Goal: Navigation & Orientation: Understand site structure

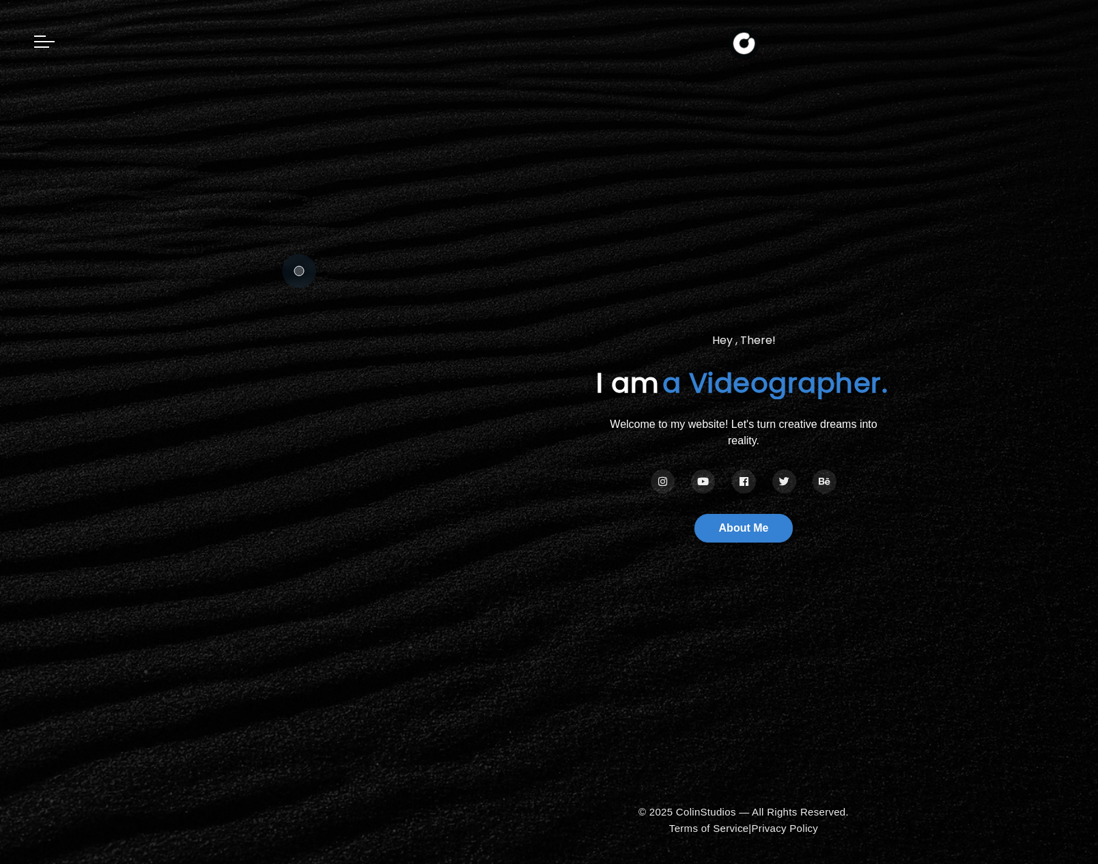
click at [299, 271] on section "Hey , There! I am Colin a Photographer. a Videographer. Welcome to my website! …" at bounding box center [549, 432] width 1098 height 864
click at [44, 46] on span at bounding box center [41, 46] width 15 height 1
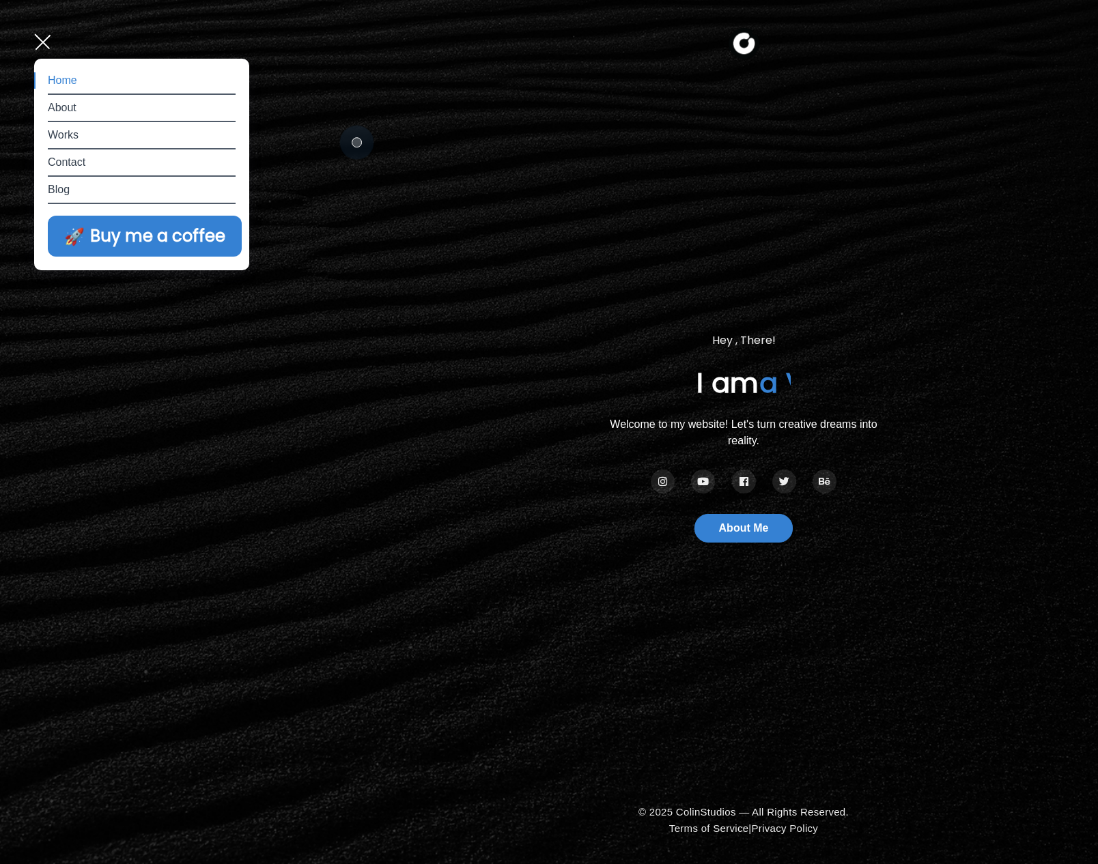
click at [403, 151] on section "Hey , There! I am Colin a Photographer. a Videographer. Welcome to my website! …" at bounding box center [549, 432] width 1098 height 864
click at [67, 110] on link "About" at bounding box center [142, 108] width 188 height 16
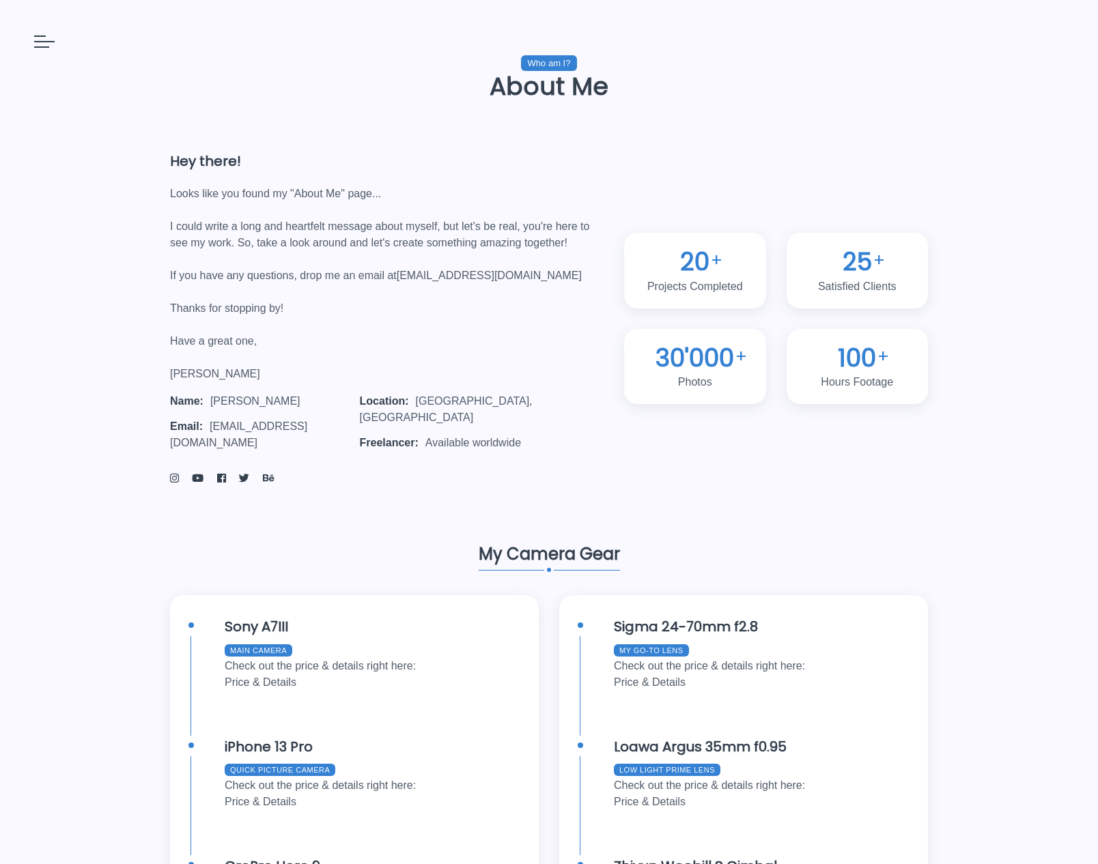
click at [39, 39] on div at bounding box center [44, 37] width 20 height 20
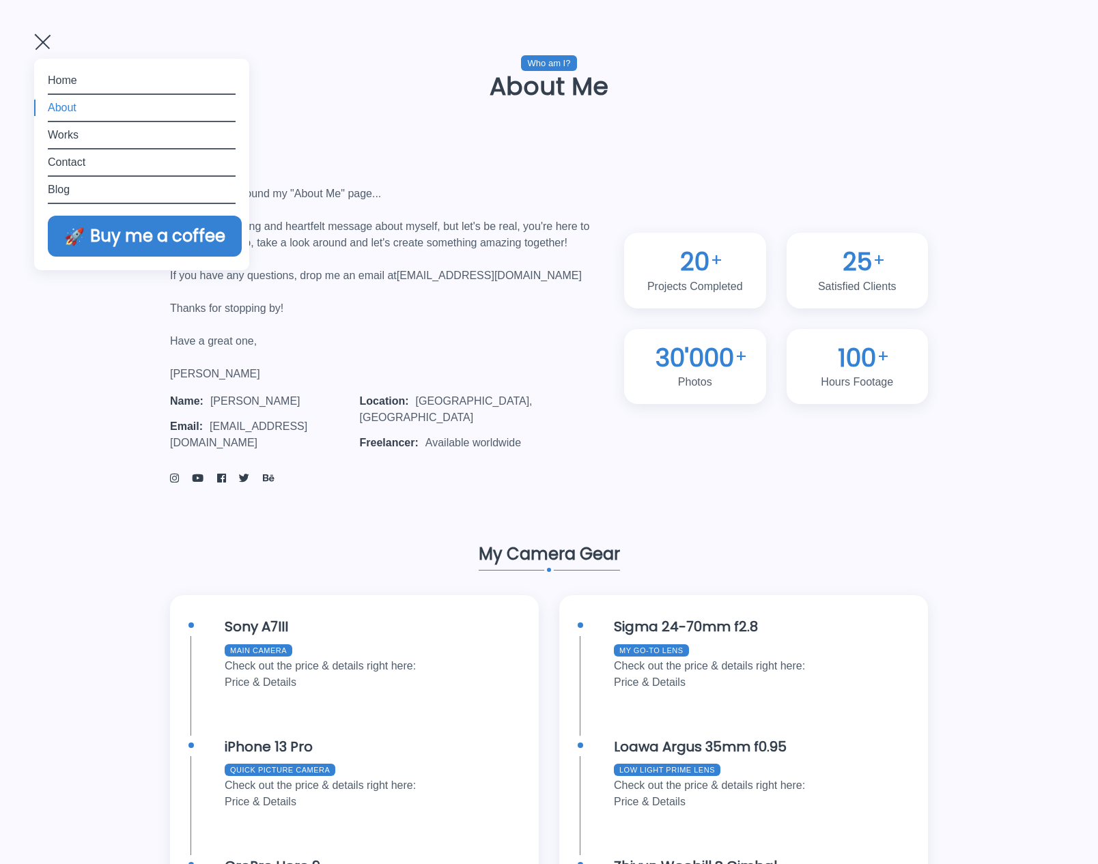
click at [66, 137] on link "Works" at bounding box center [142, 135] width 188 height 16
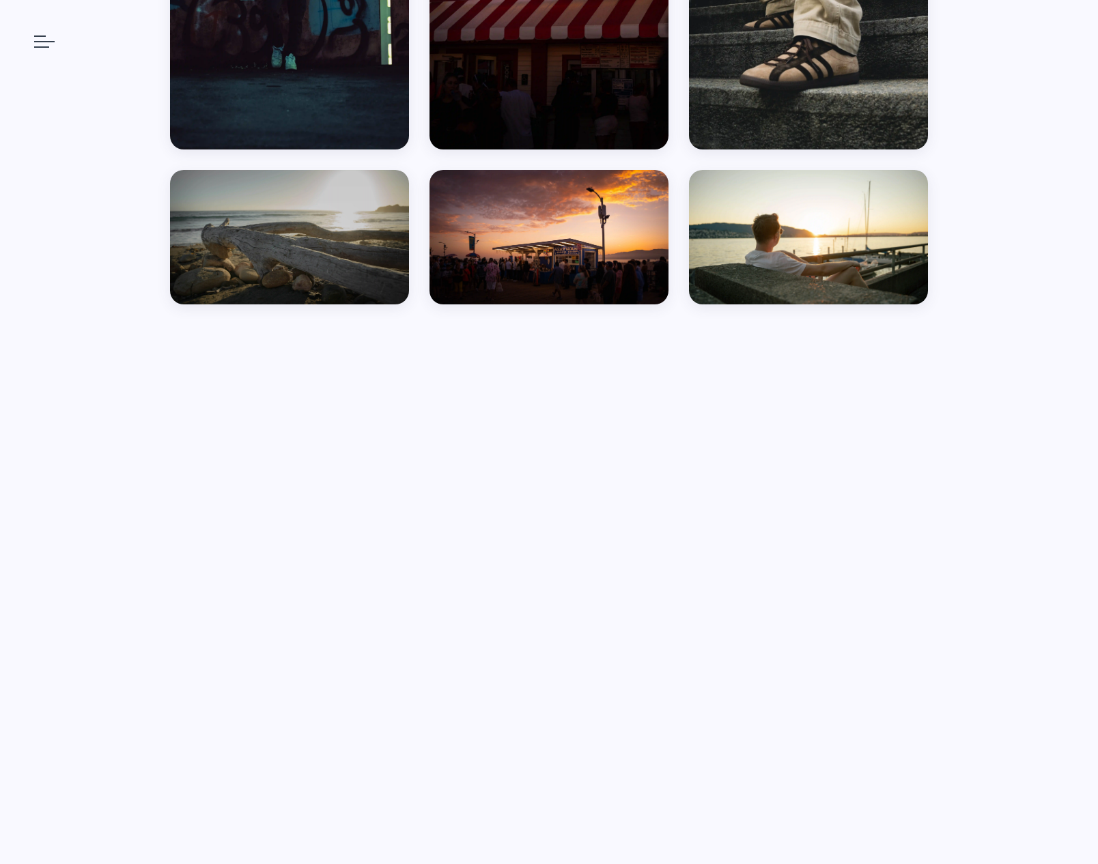
scroll to position [1560, 0]
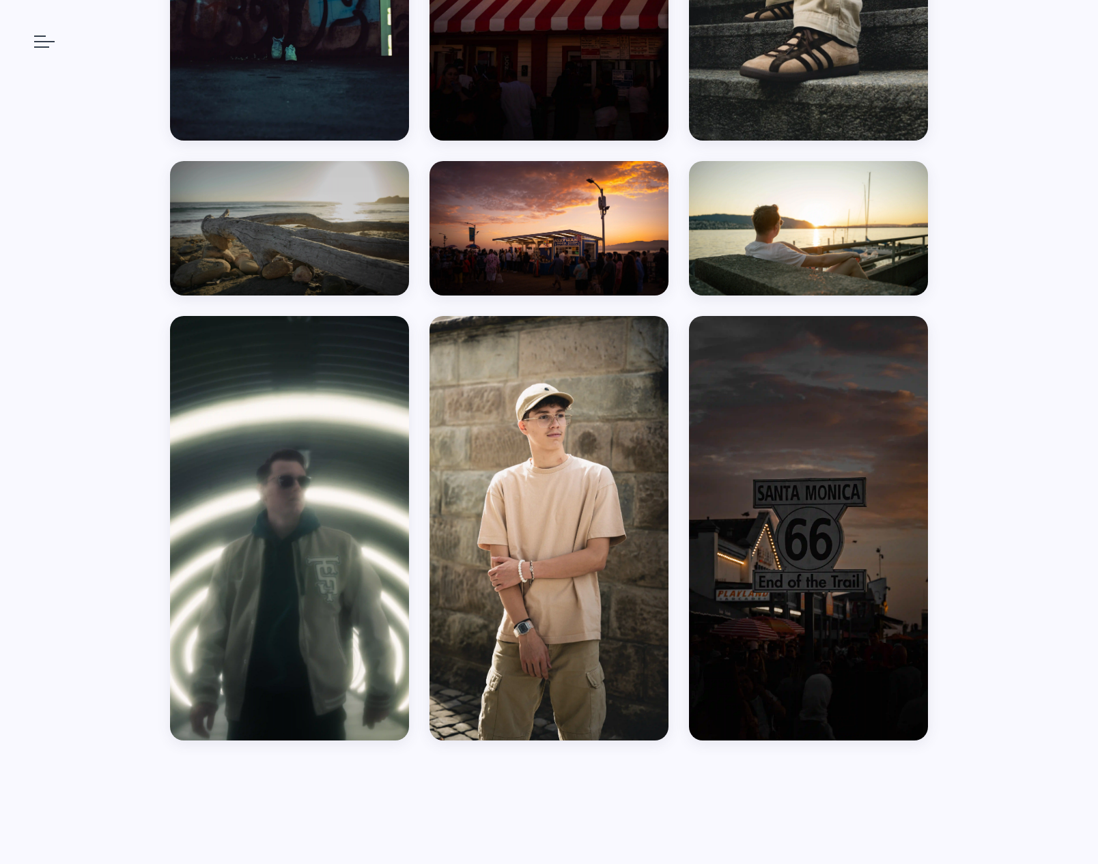
click at [38, 36] on span at bounding box center [40, 35] width 12 height 1
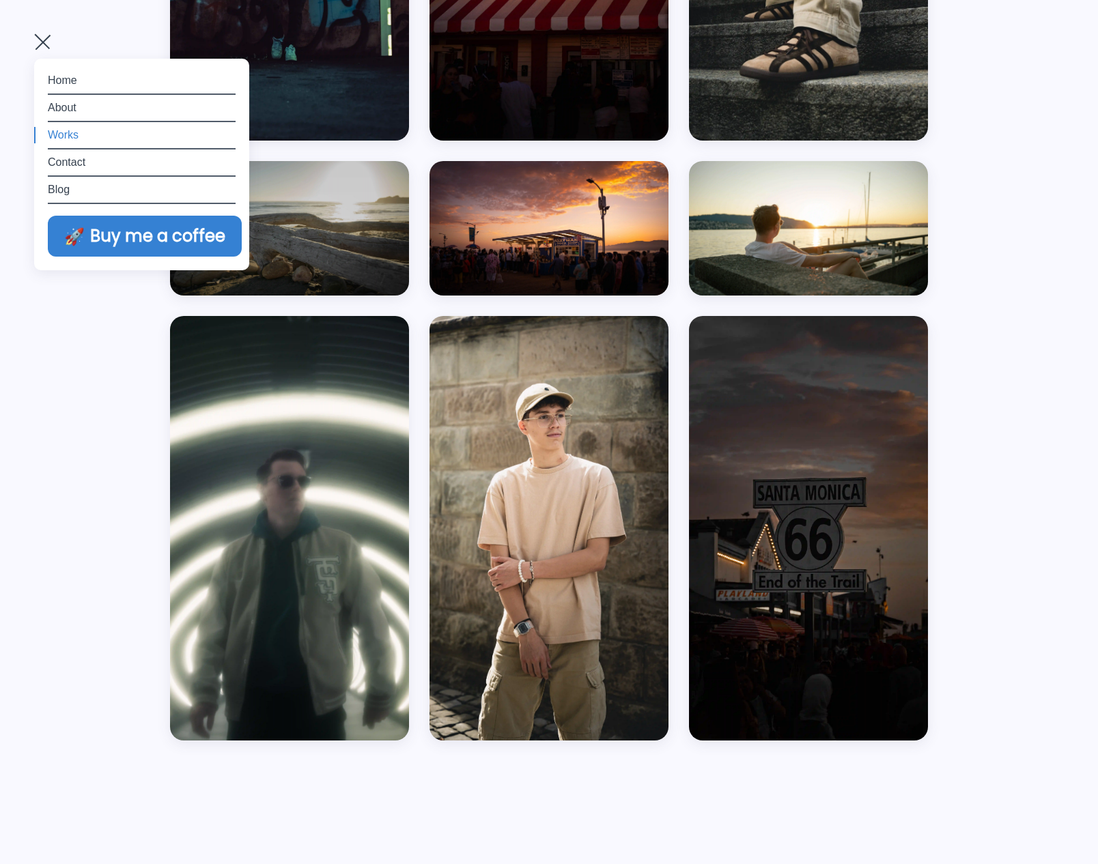
click at [70, 162] on link "Contact" at bounding box center [142, 162] width 188 height 16
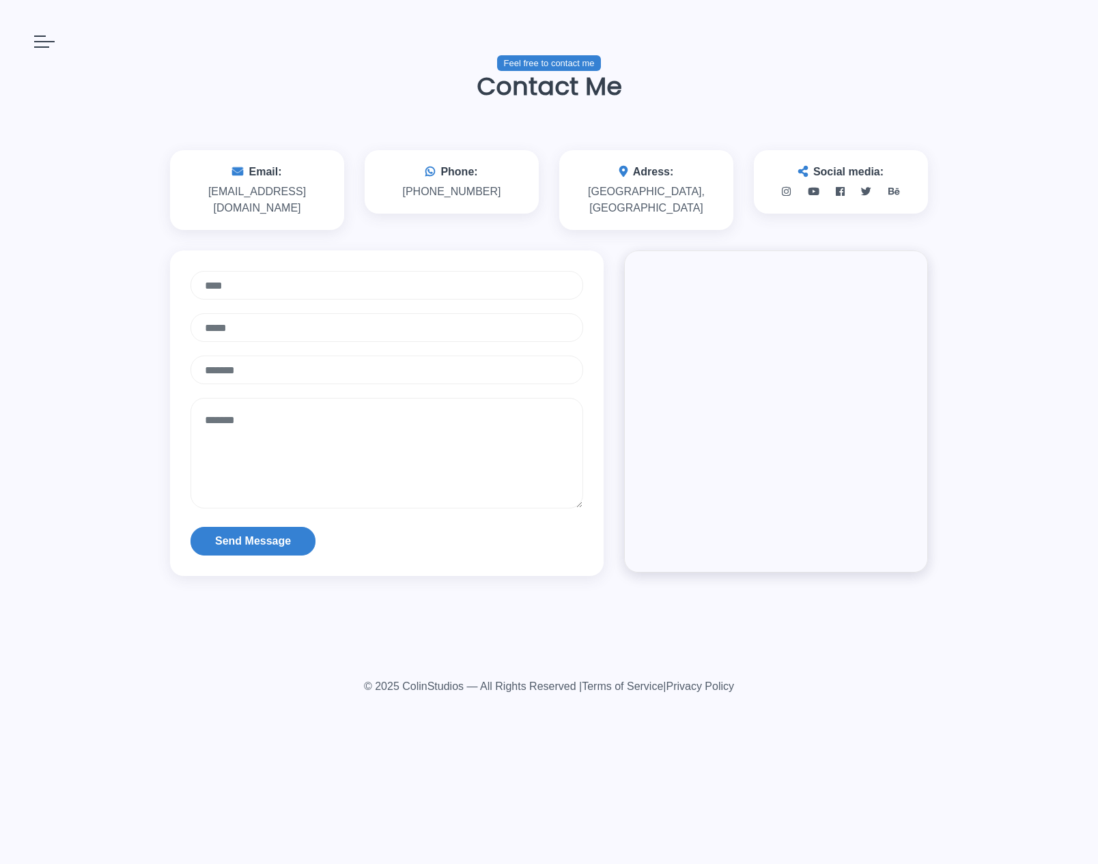
click at [81, 268] on div "Feel free to contact me Contact Me Email: create@colinstudios.com Phone: +41 (0…" at bounding box center [549, 325] width 1098 height 651
click at [41, 42] on div at bounding box center [44, 37] width 20 height 20
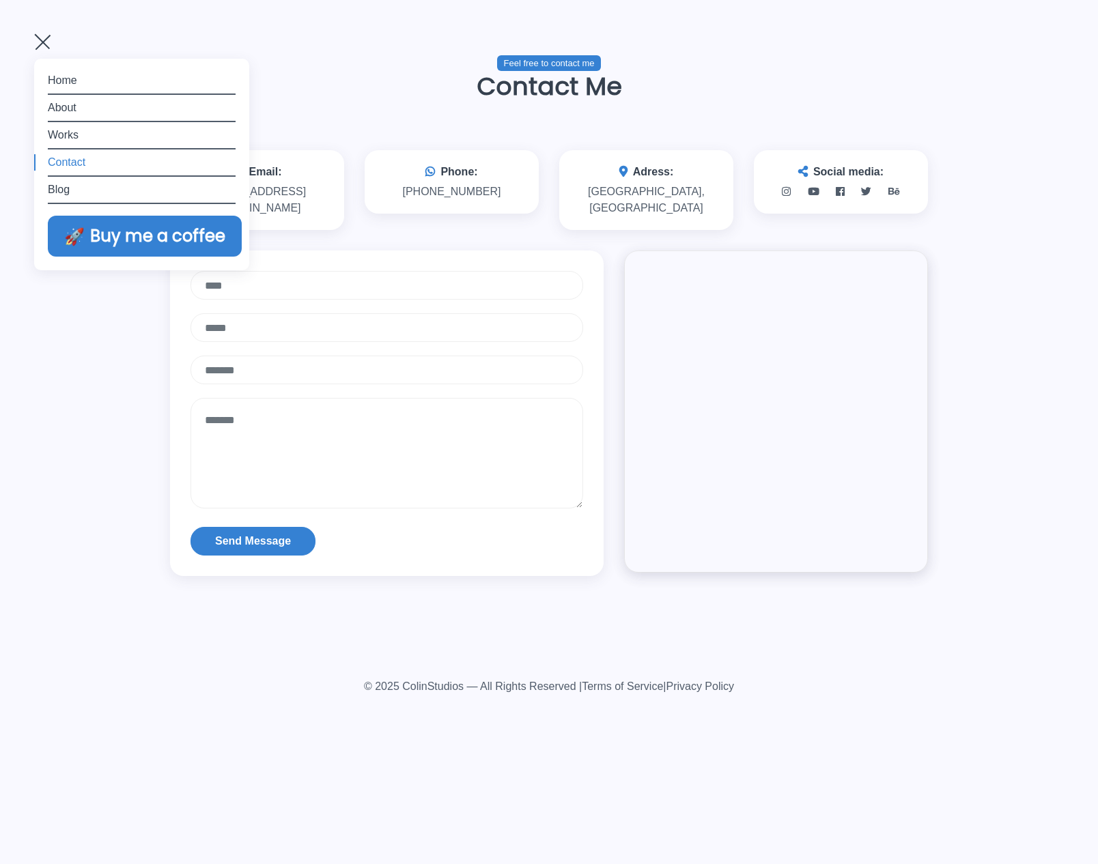
click at [59, 189] on link "Blog" at bounding box center [142, 190] width 188 height 16
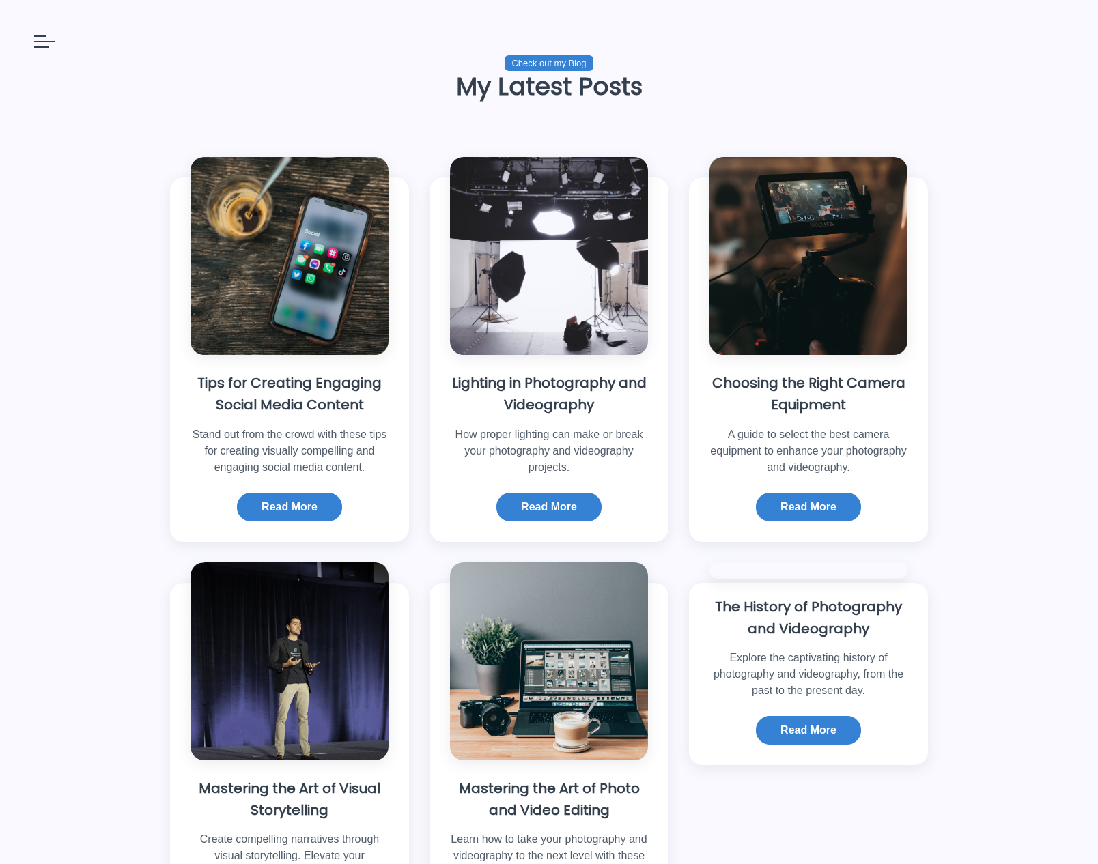
click at [115, 291] on div "Check out my Blog My Latest Posts Tips for Creating Engaging Social Media Conte…" at bounding box center [549, 511] width 1098 height 1022
click at [60, 169] on div "Check out my Blog My Latest Posts Tips for Creating Engaging Social Media Conte…" at bounding box center [549, 511] width 1098 height 1022
